Goal: Task Accomplishment & Management: Manage account settings

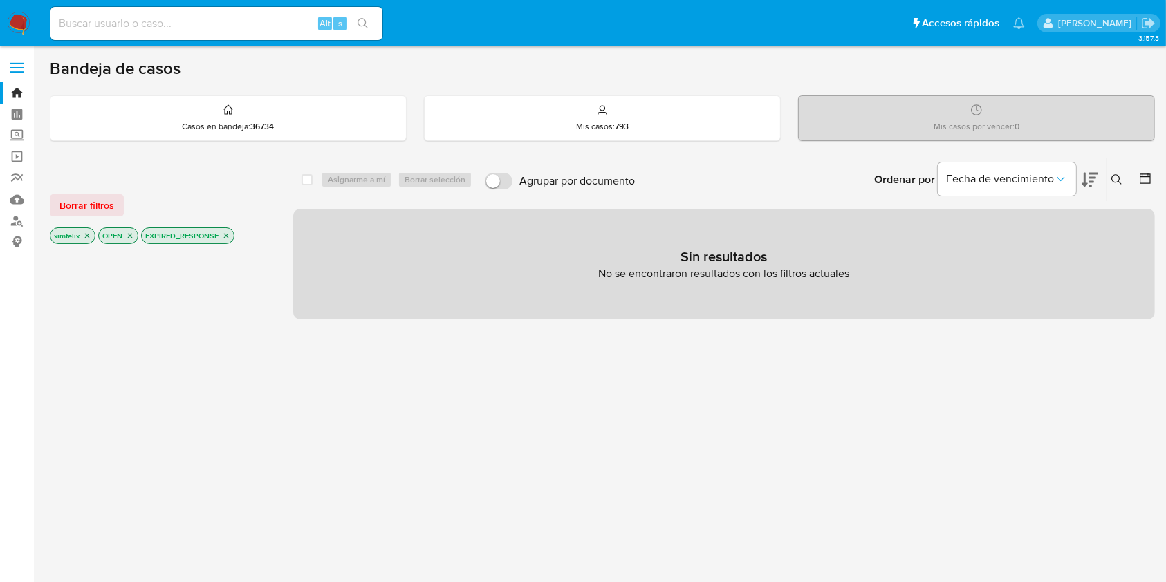
click at [11, 21] on img at bounding box center [19, 24] width 24 height 24
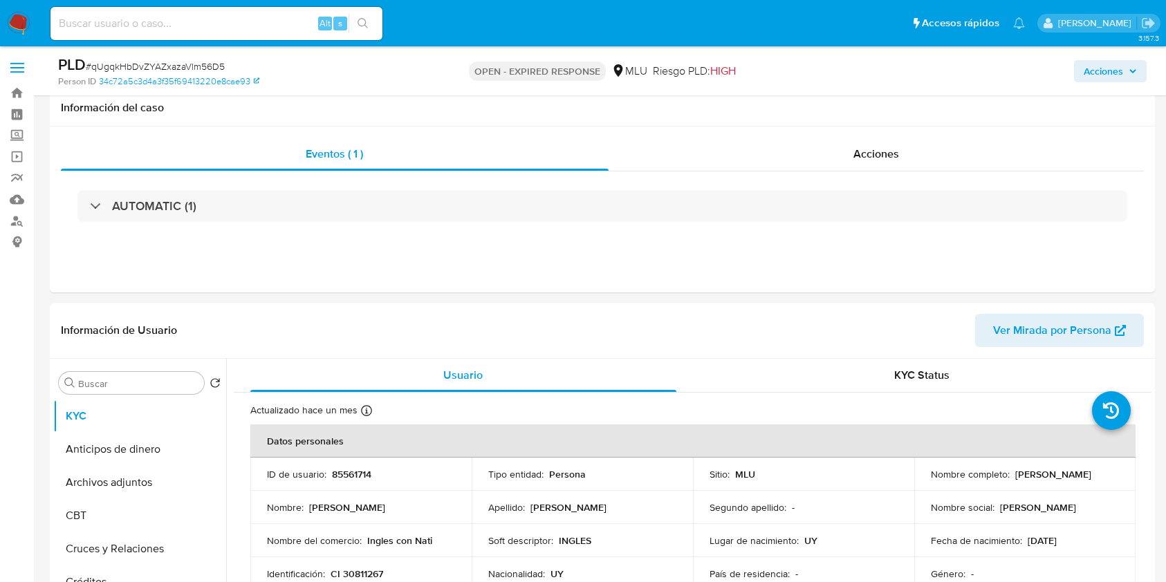
select select "10"
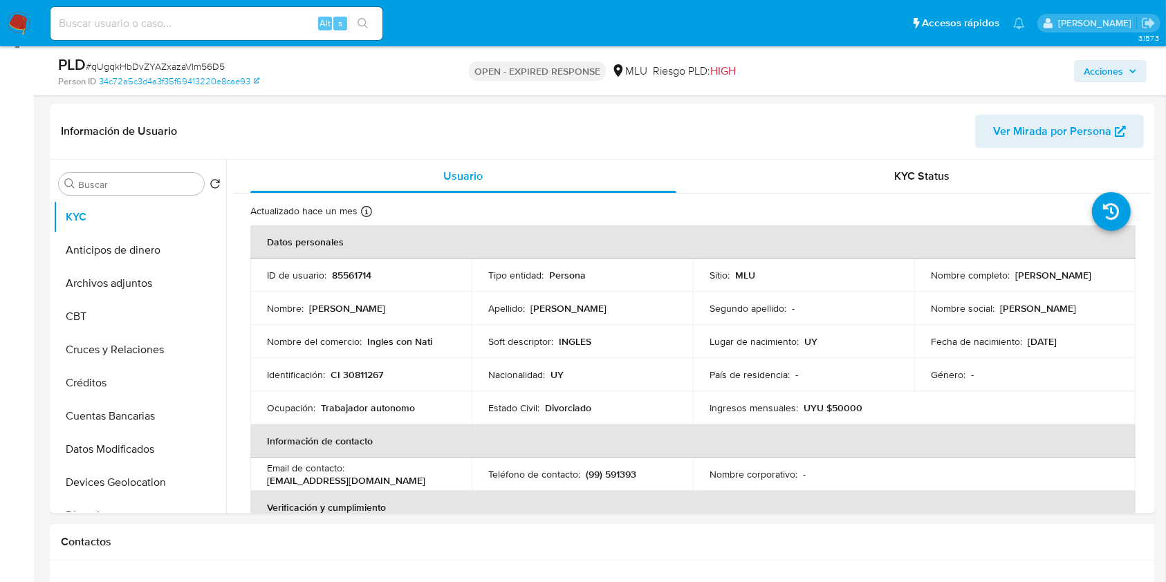
scroll to position [194, 0]
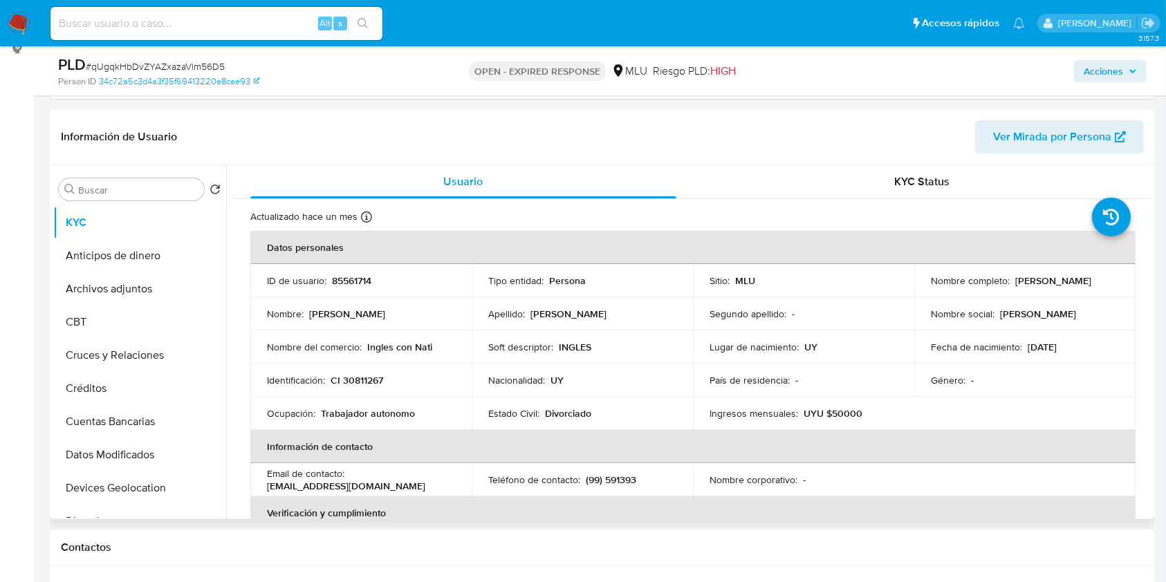
click at [350, 277] on p "85561714" at bounding box center [351, 281] width 39 height 12
copy p "85561714"
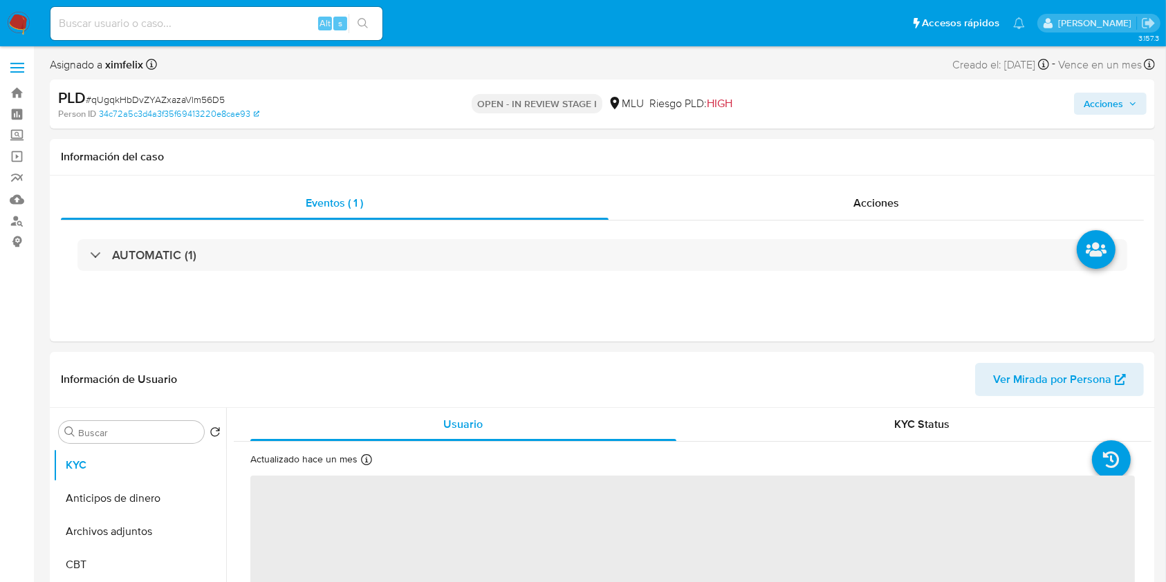
select select "10"
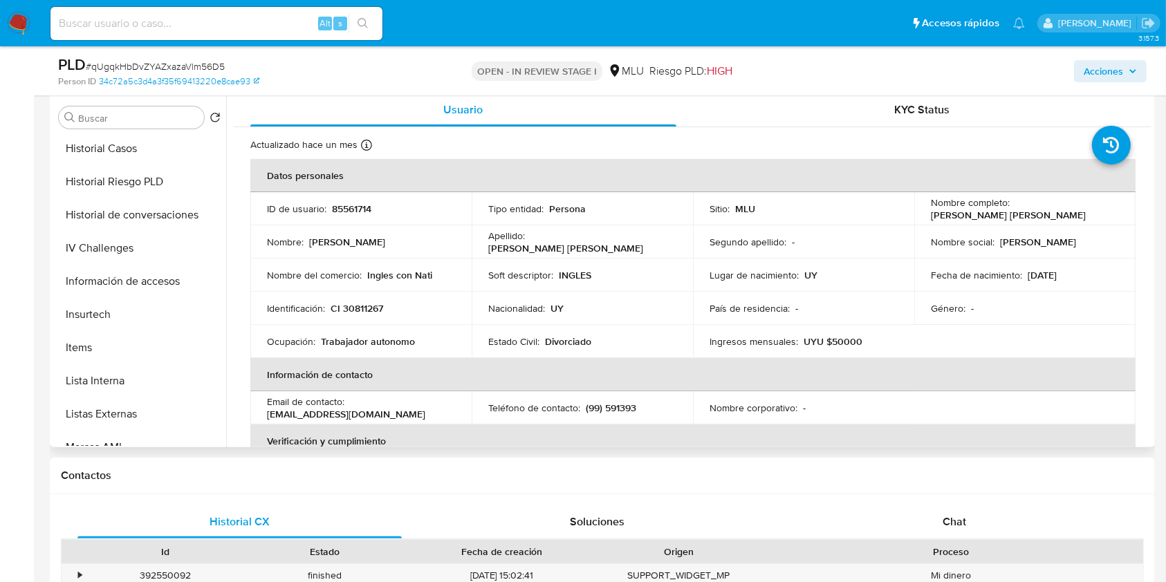
scroll to position [618, 0]
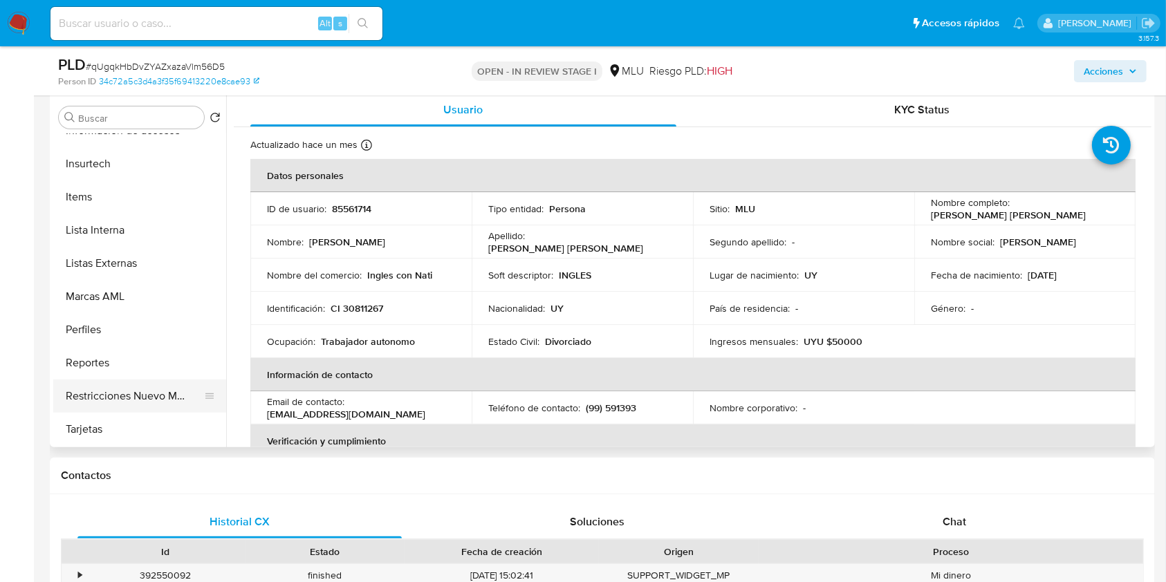
click at [160, 395] on button "Restricciones Nuevo Mundo" at bounding box center [134, 396] width 162 height 33
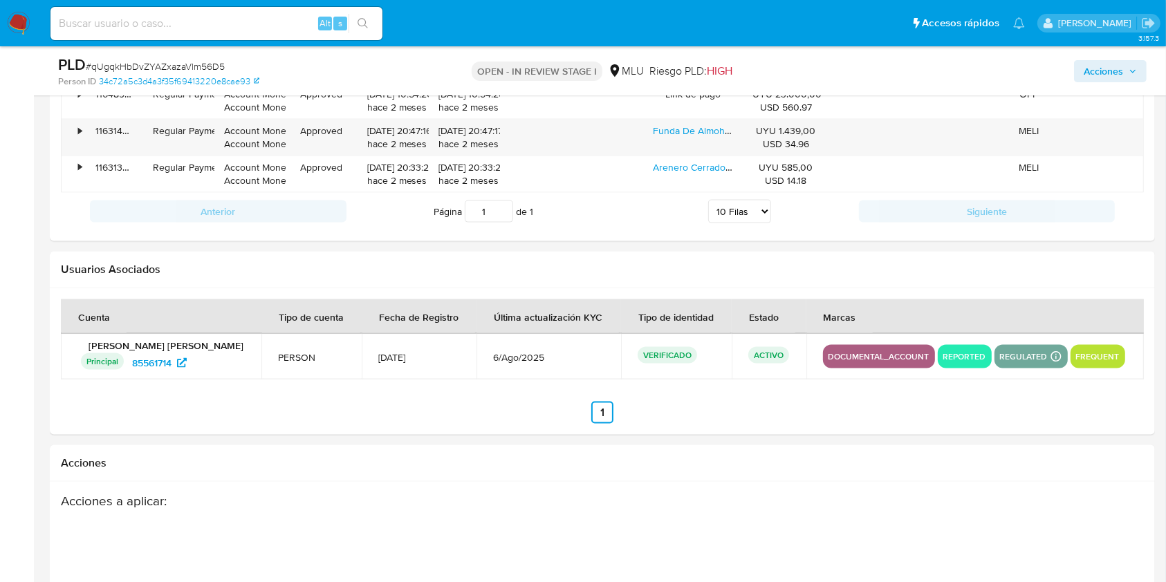
scroll to position [2107, 0]
